Goal: Ask a question

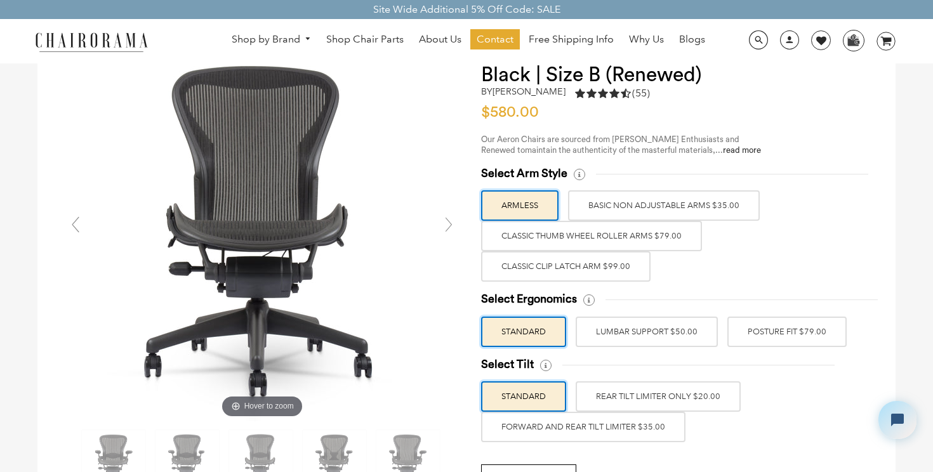
scroll to position [78, 0]
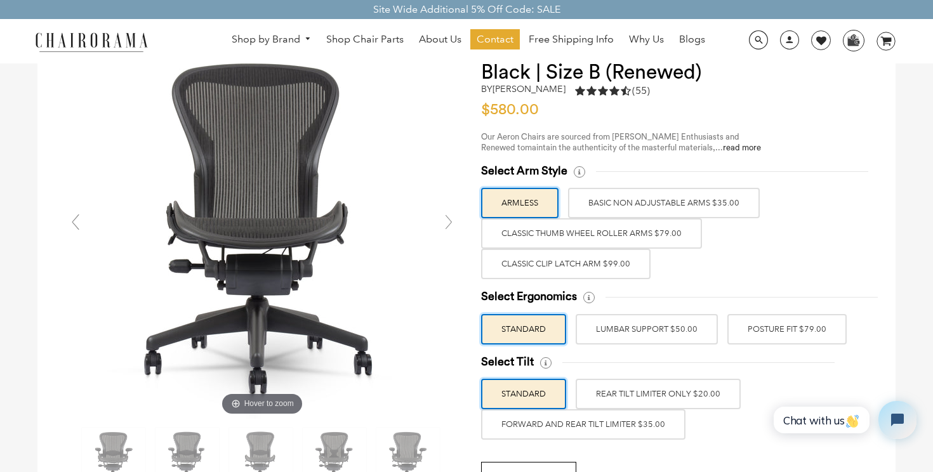
click at [641, 204] on label "BASIC NON ADJUSTABLE ARMS $35.00" at bounding box center [664, 203] width 192 height 30
click at [0, 0] on input "BASIC NON ADJUSTABLE ARMS $35.00" at bounding box center [0, 0] width 0 height 0
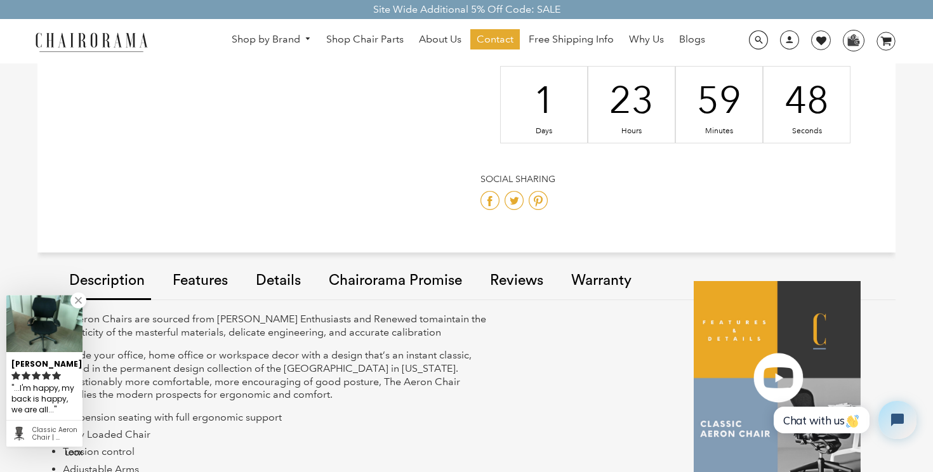
scroll to position [827, 0]
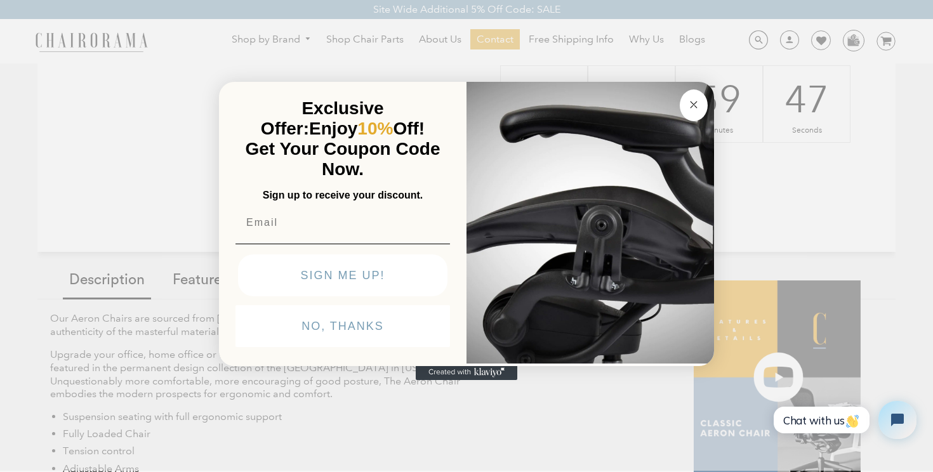
click at [703, 96] on button "Close dialog" at bounding box center [694, 105] width 28 height 32
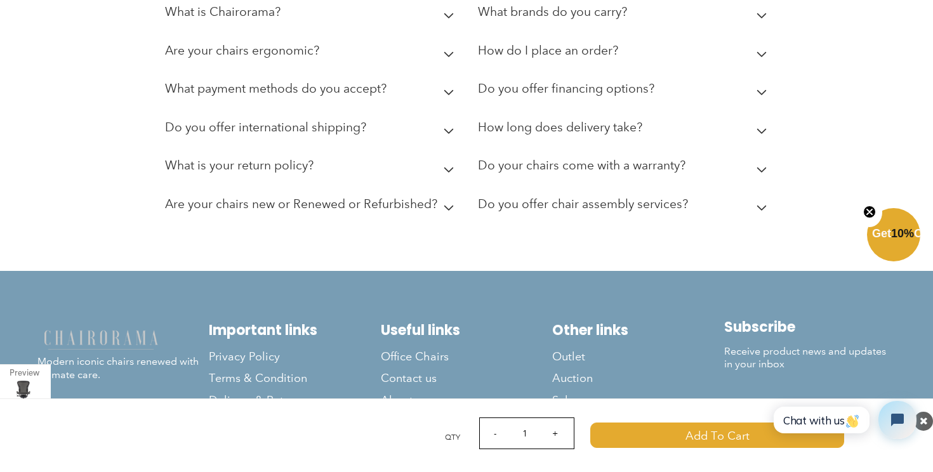
scroll to position [5623, 0]
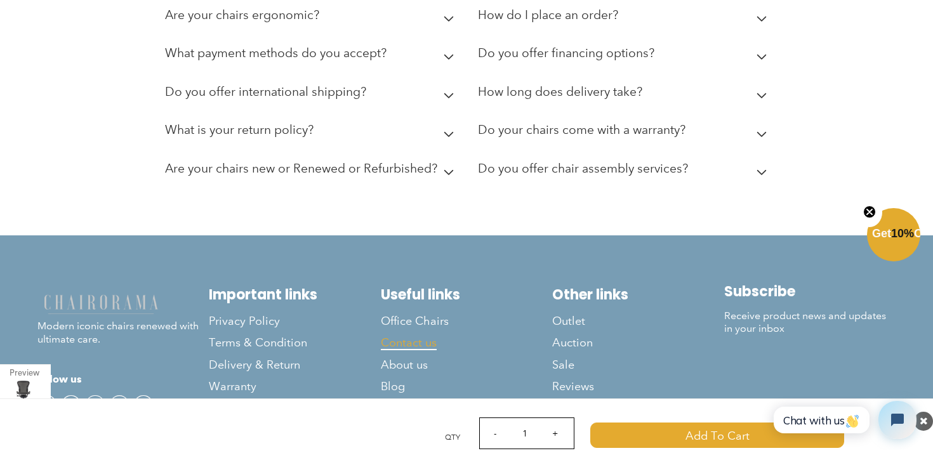
click at [424, 336] on span "Contact us" at bounding box center [409, 343] width 56 height 15
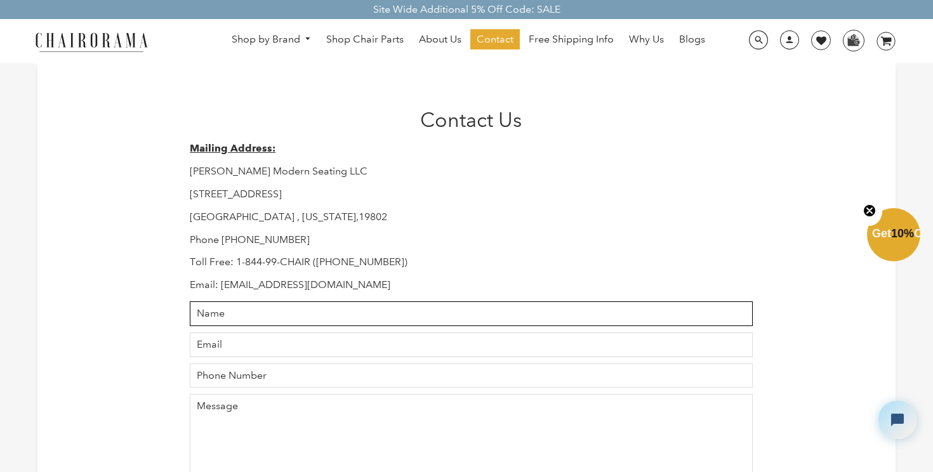
click at [386, 320] on input "Name" at bounding box center [471, 313] width 563 height 25
click at [291, 311] on input "Name" at bounding box center [471, 313] width 563 height 25
type input "[PERSON_NAME]"
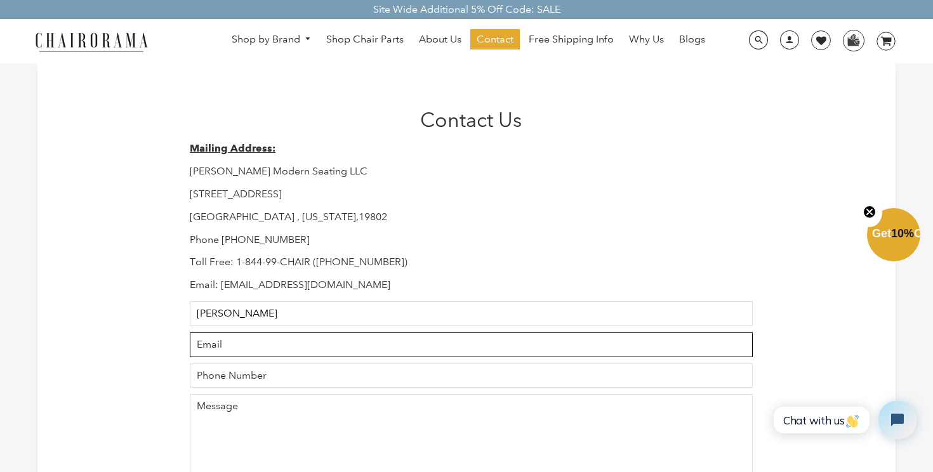
type input "[PERSON_NAME][EMAIL_ADDRESS][PERSON_NAME][DOMAIN_NAME]"
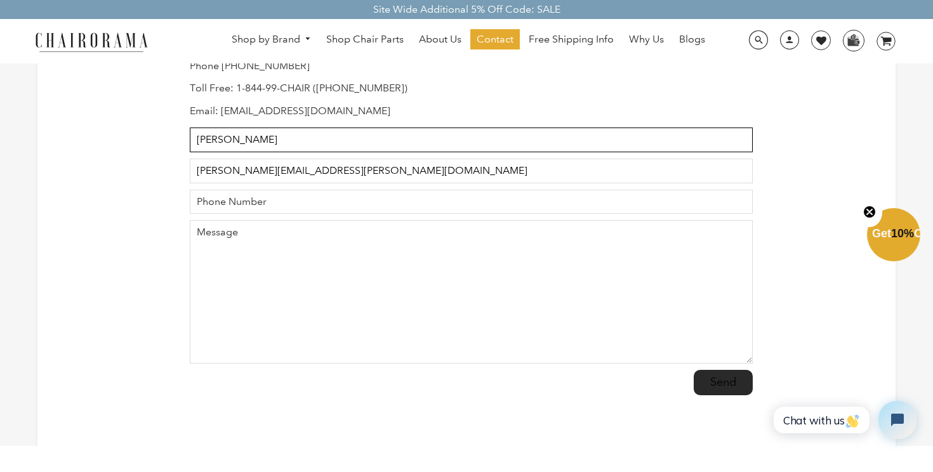
scroll to position [229, 0]
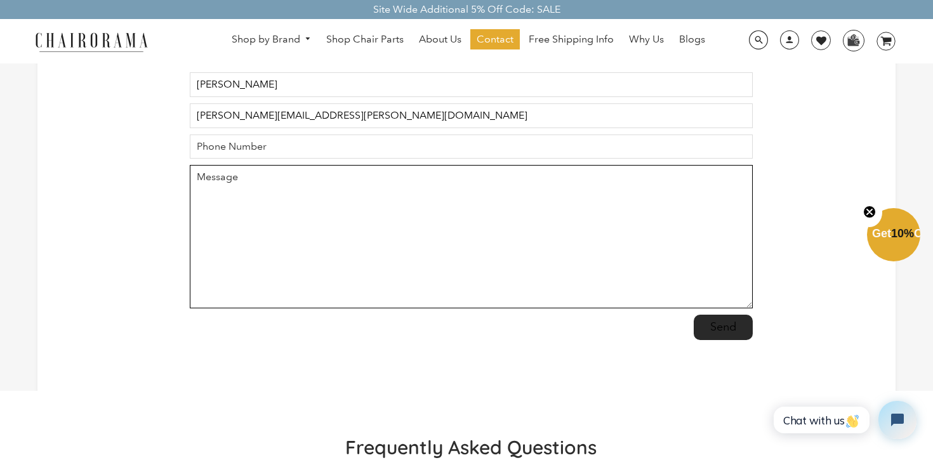
click at [389, 233] on textarea "Message" at bounding box center [471, 236] width 563 height 143
paste textarea "Hello, I’m interested in purchasing 11 [PERSON_NAME] Aeron chairs (black & full…"
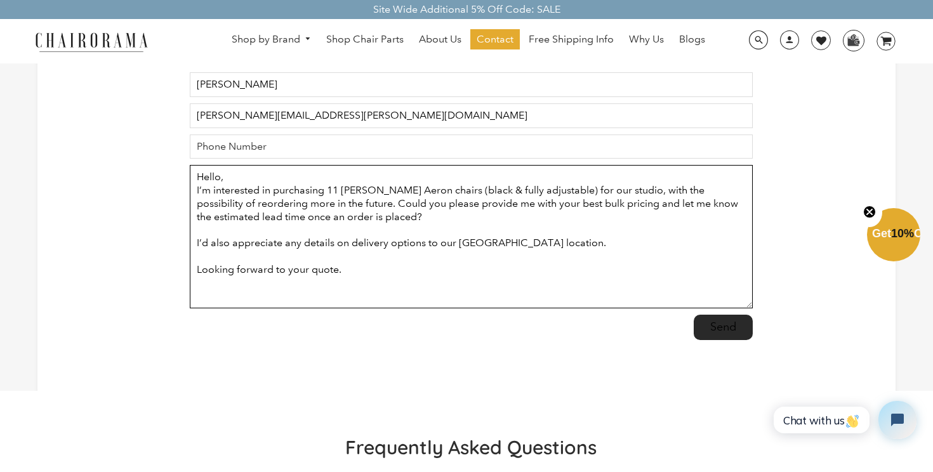
click at [253, 182] on textarea "Hello, I’m interested in purchasing 11 [PERSON_NAME] Aeron chairs (black & full…" at bounding box center [471, 236] width 563 height 143
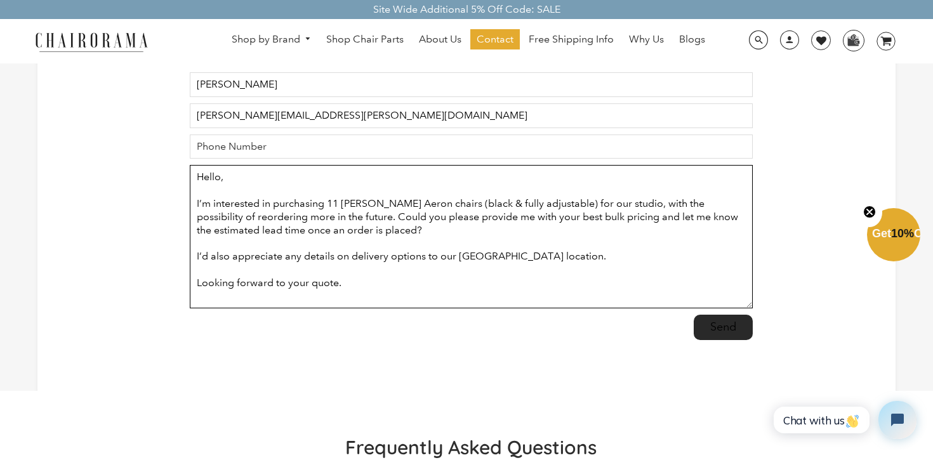
scroll to position [13, 0]
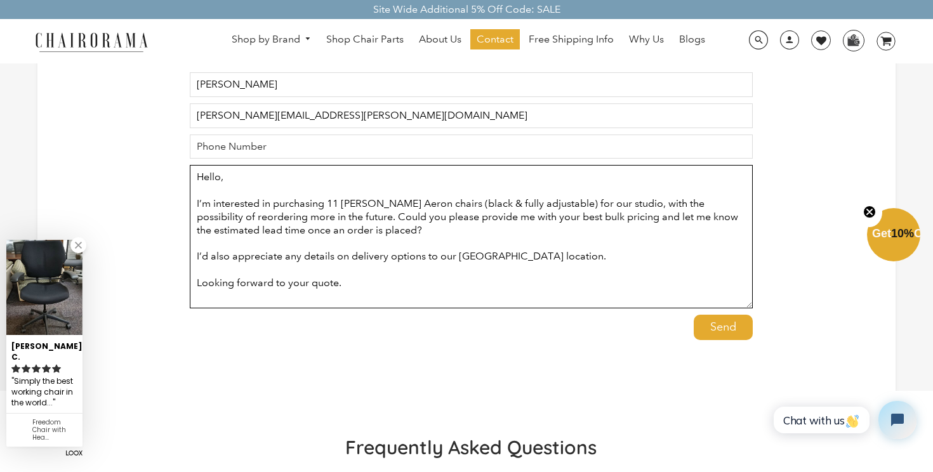
type textarea "Hello, I’m interested in purchasing 11 [PERSON_NAME] Aeron chairs (black & full…"
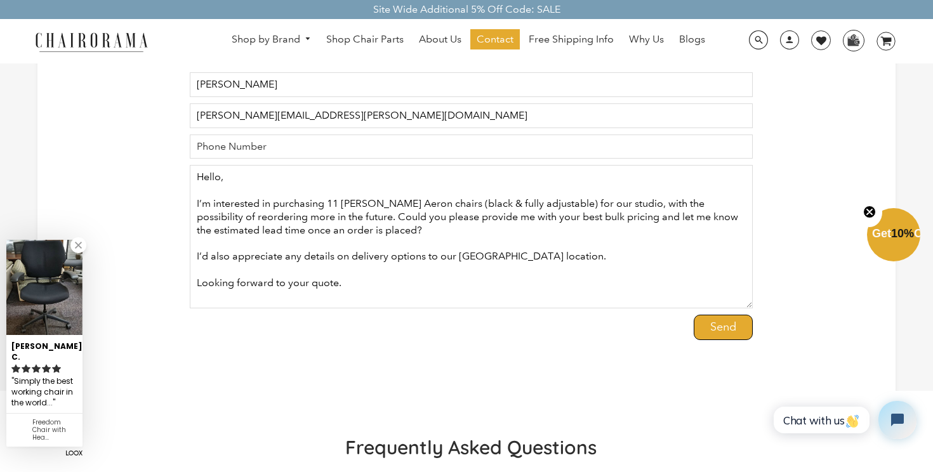
click at [709, 329] on input "Send" at bounding box center [722, 327] width 59 height 25
